Goal: Use online tool/utility

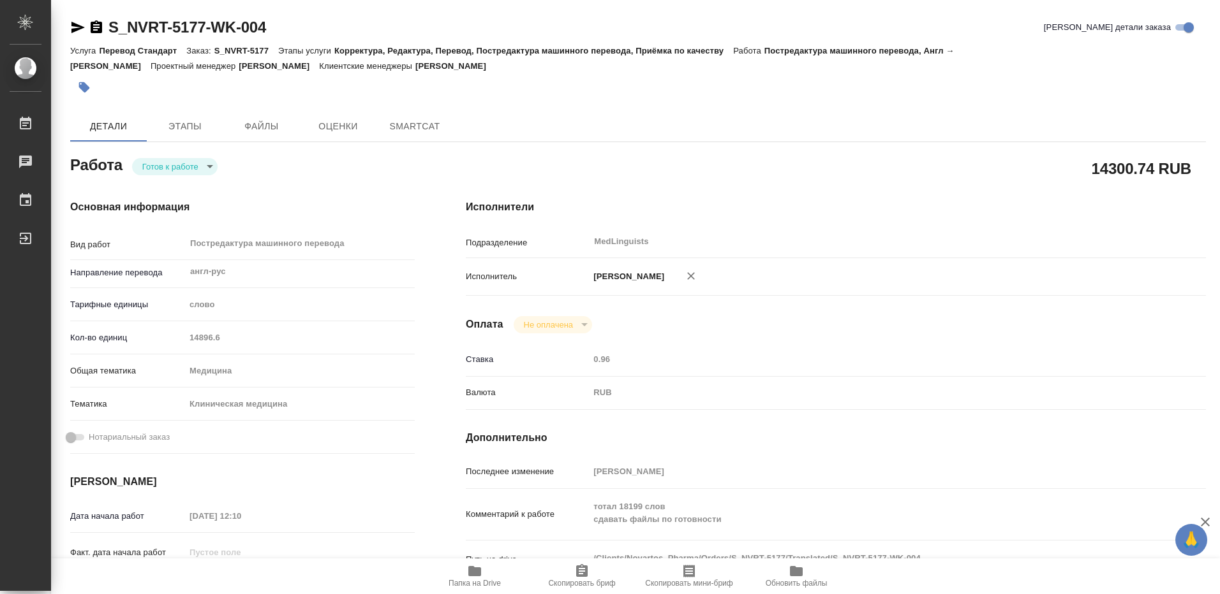
type textarea "x"
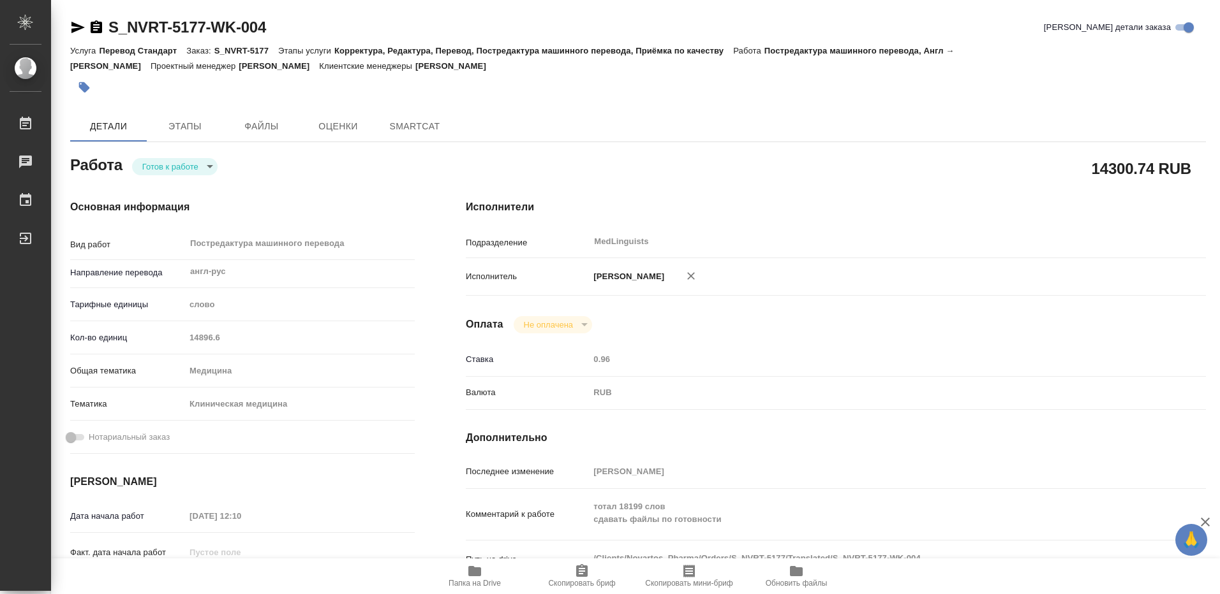
type textarea "x"
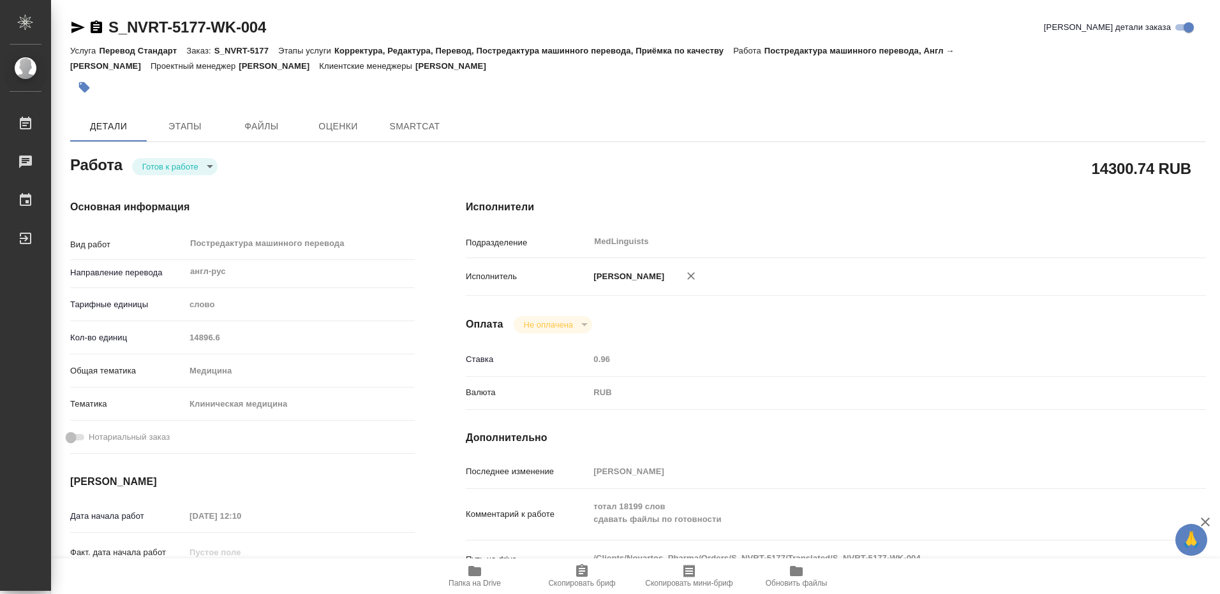
scroll to position [128, 0]
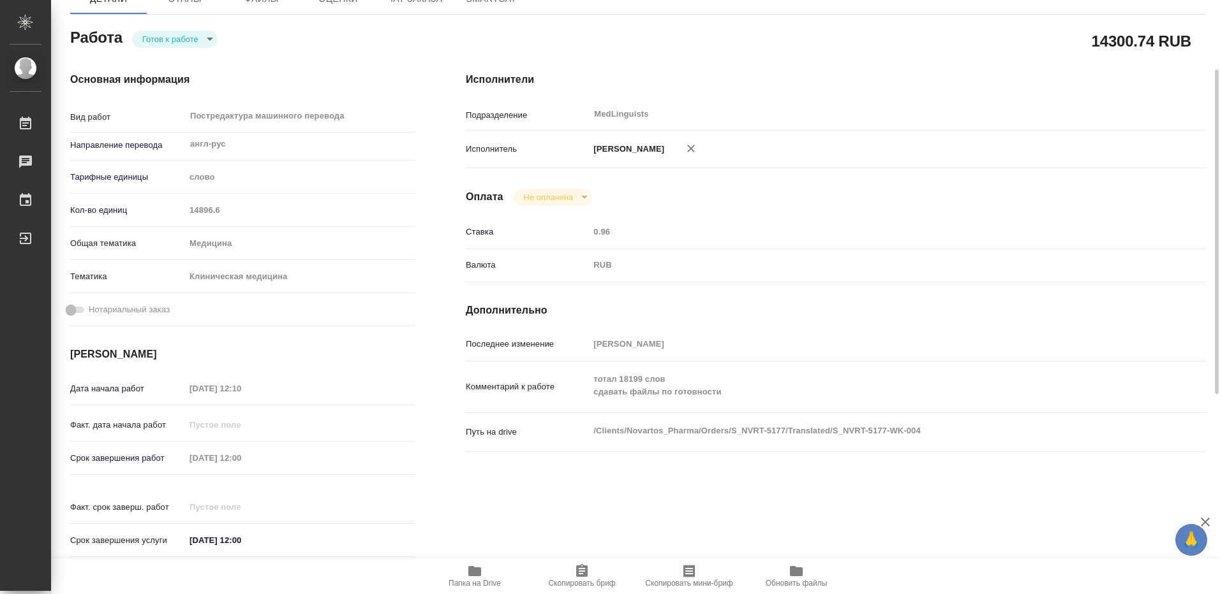
type textarea "x"
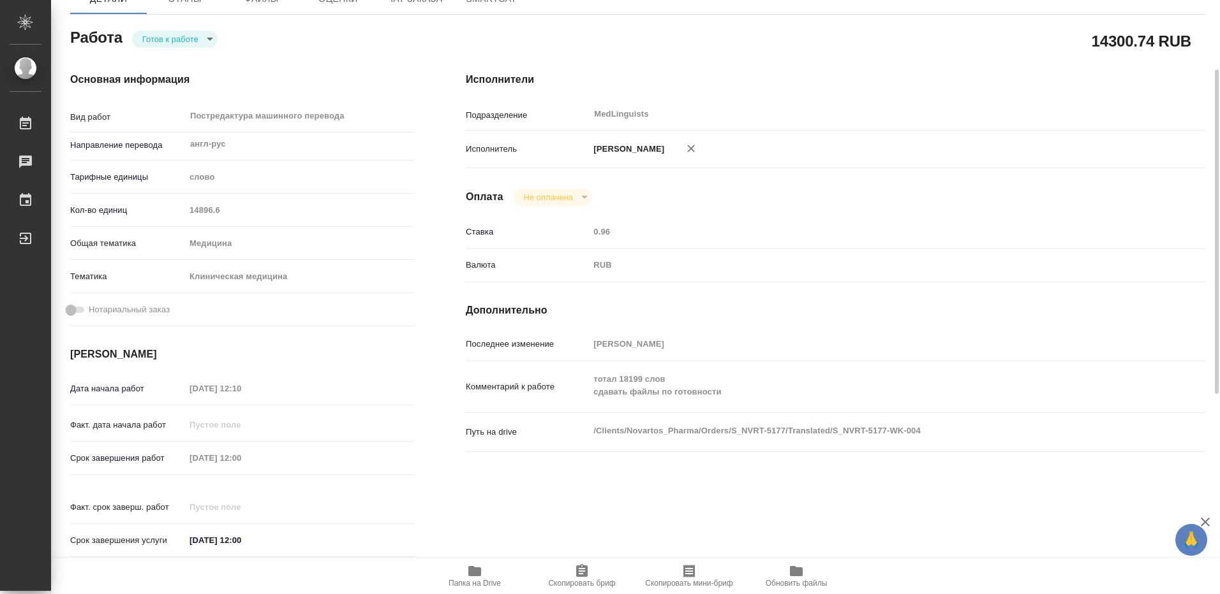
type textarea "x"
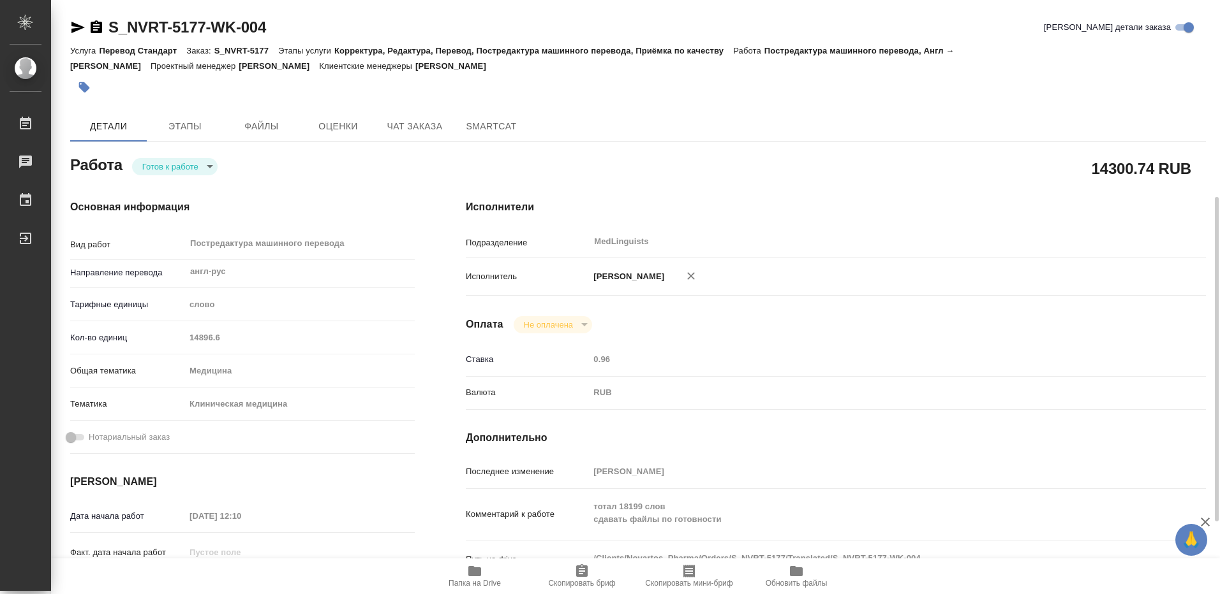
scroll to position [191, 0]
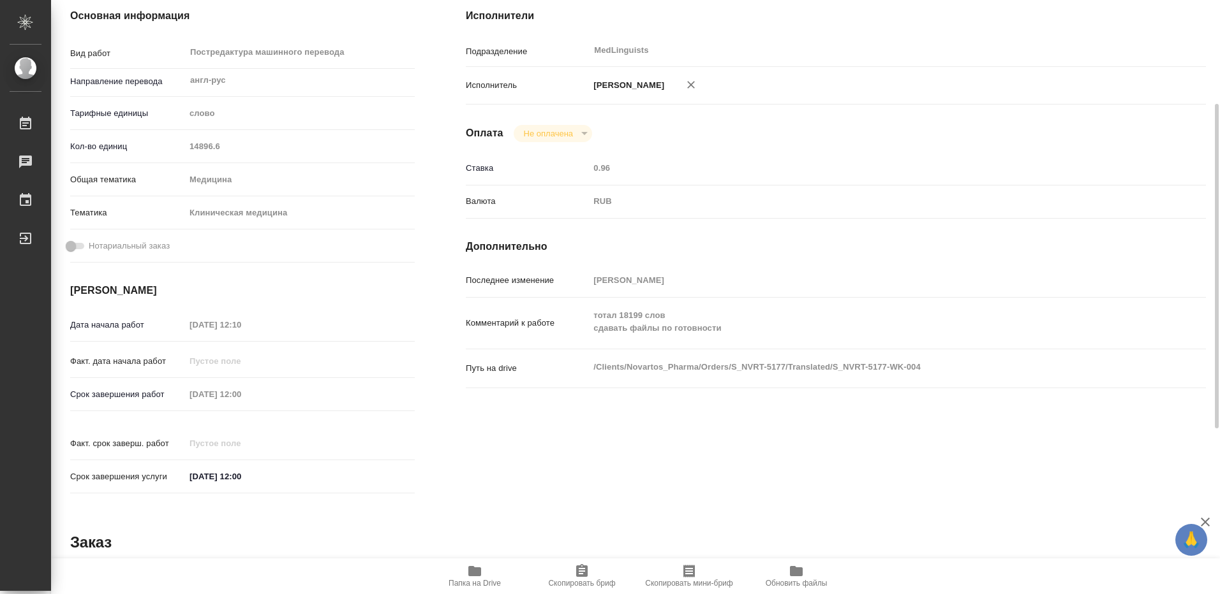
click at [473, 572] on icon "button" at bounding box center [474, 571] width 13 height 10
